Goal: Task Accomplishment & Management: Manage account settings

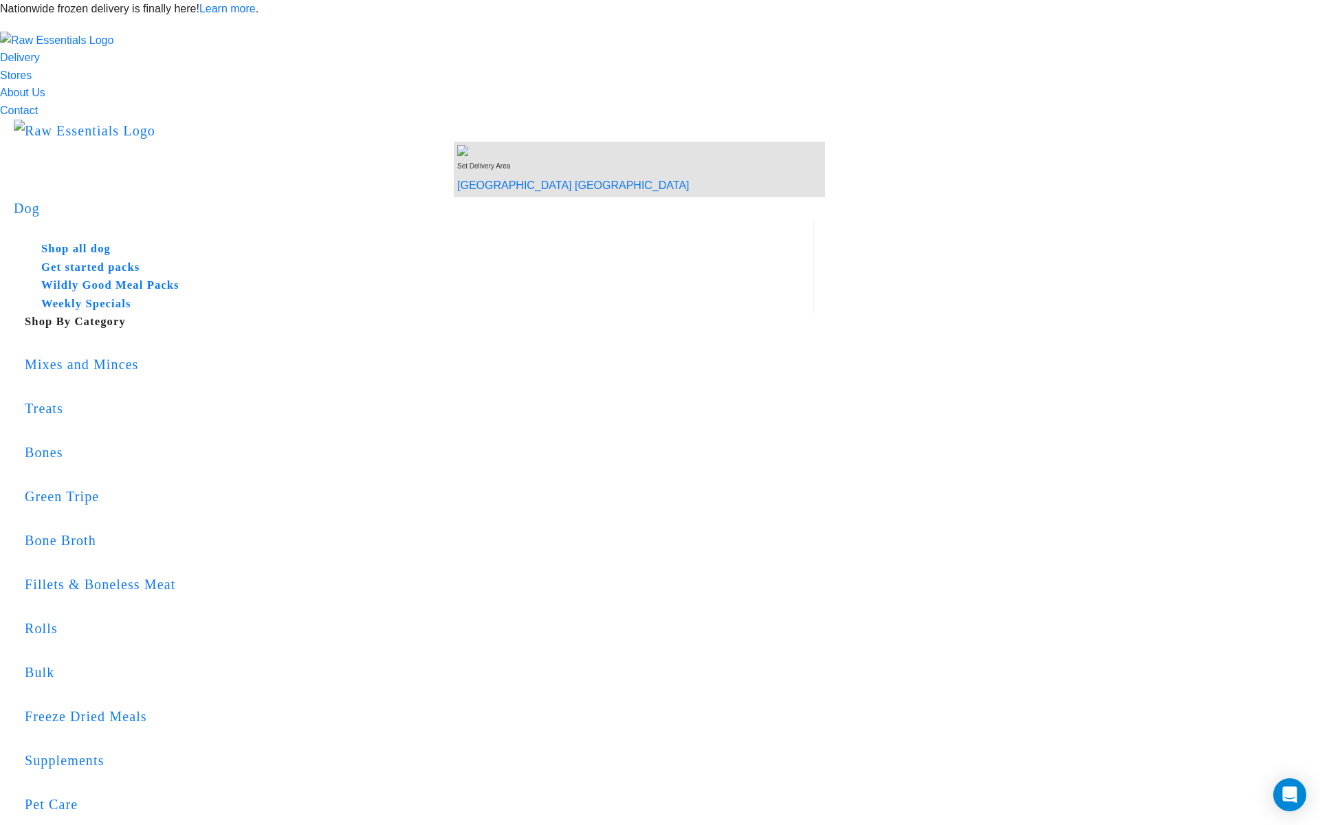
type input "96black"
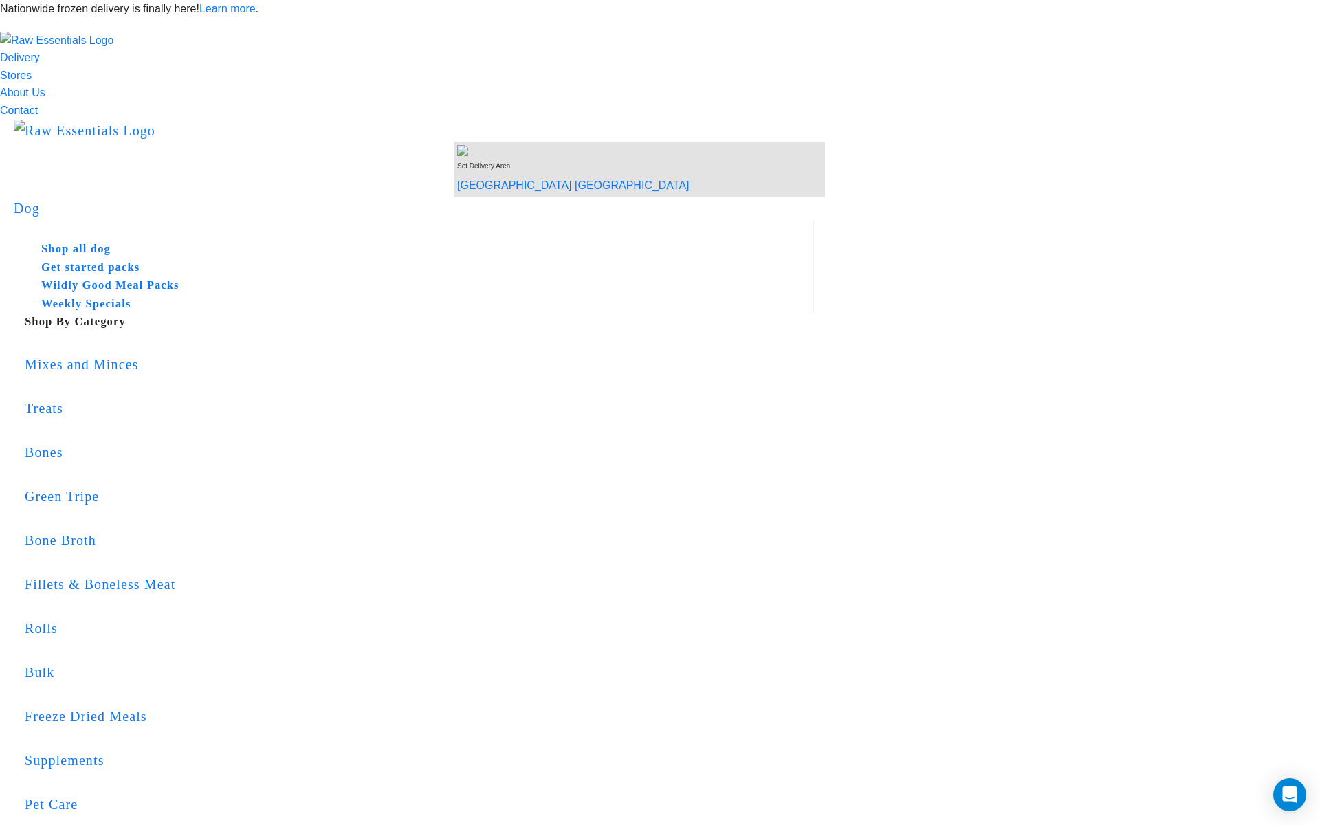
type input "96black"
